Goal: Task Accomplishment & Management: Manage account settings

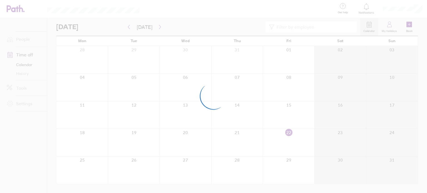
click at [413, 9] on div at bounding box center [213, 96] width 427 height 193
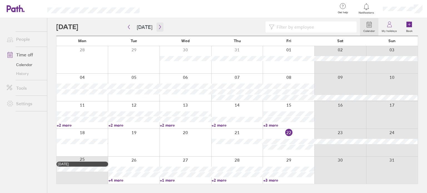
click at [158, 25] on icon "button" at bounding box center [160, 27] width 4 height 4
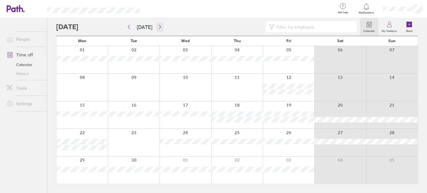
click at [158, 28] on icon "button" at bounding box center [160, 27] width 4 height 4
